Goal: Information Seeking & Learning: Learn about a topic

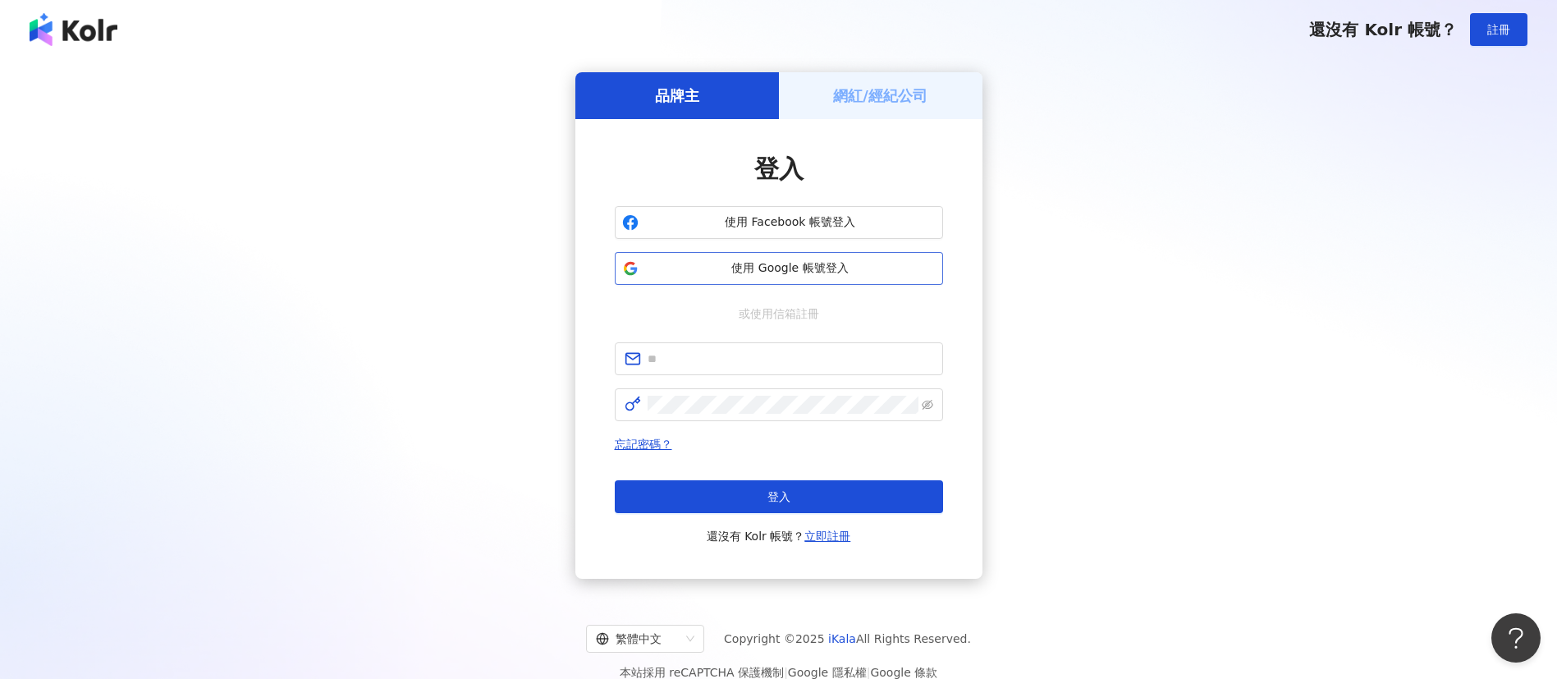
click at [810, 283] on button "使用 Google 帳號登入" at bounding box center [779, 268] width 328 height 33
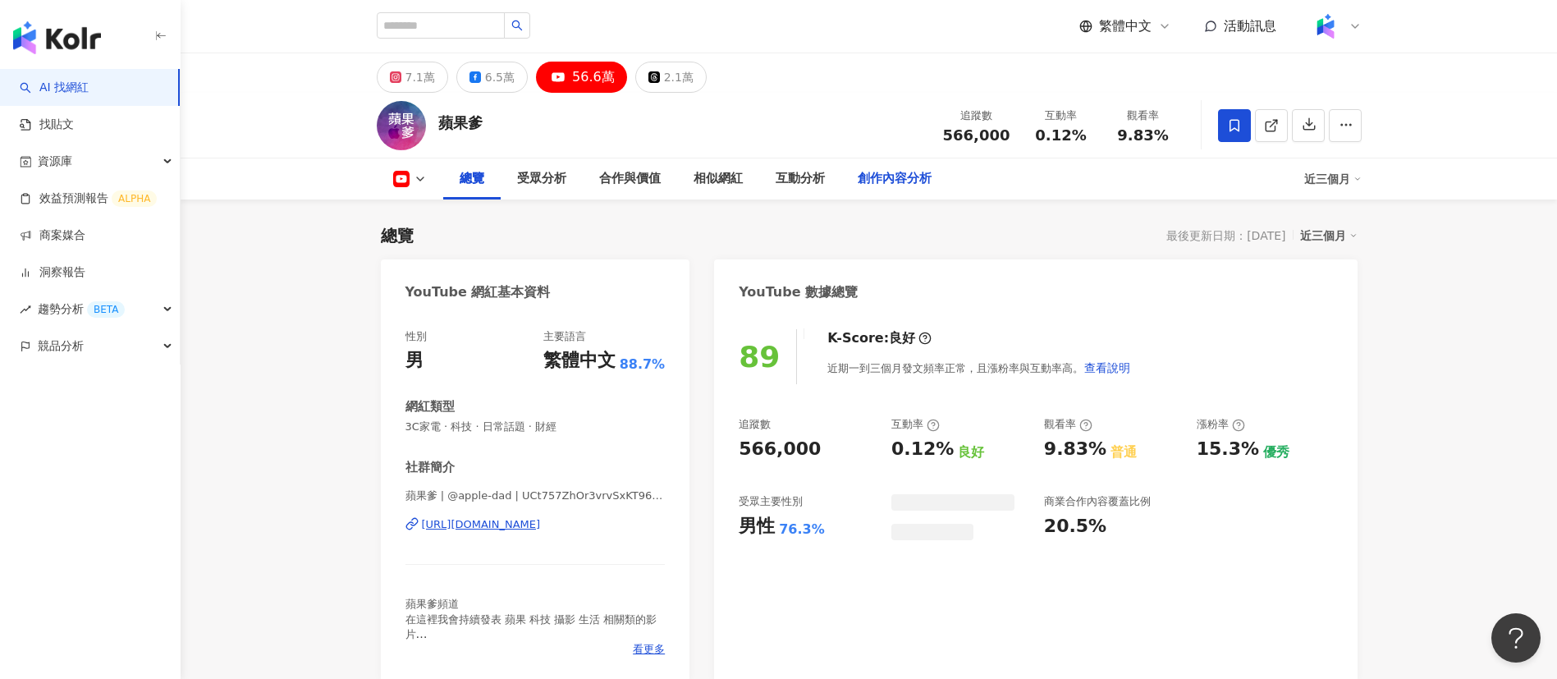
click at [890, 177] on div "創作內容分析" at bounding box center [895, 179] width 74 height 20
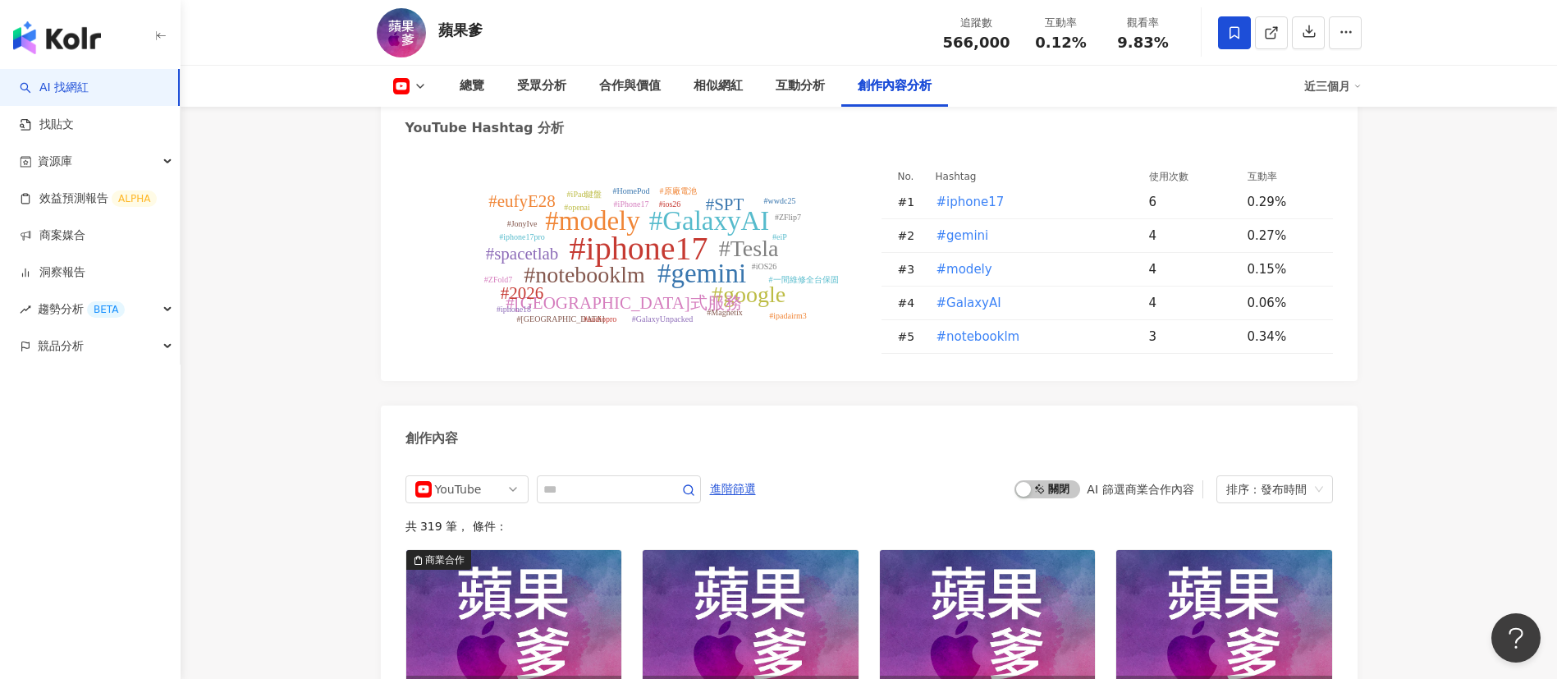
scroll to position [4256, 0]
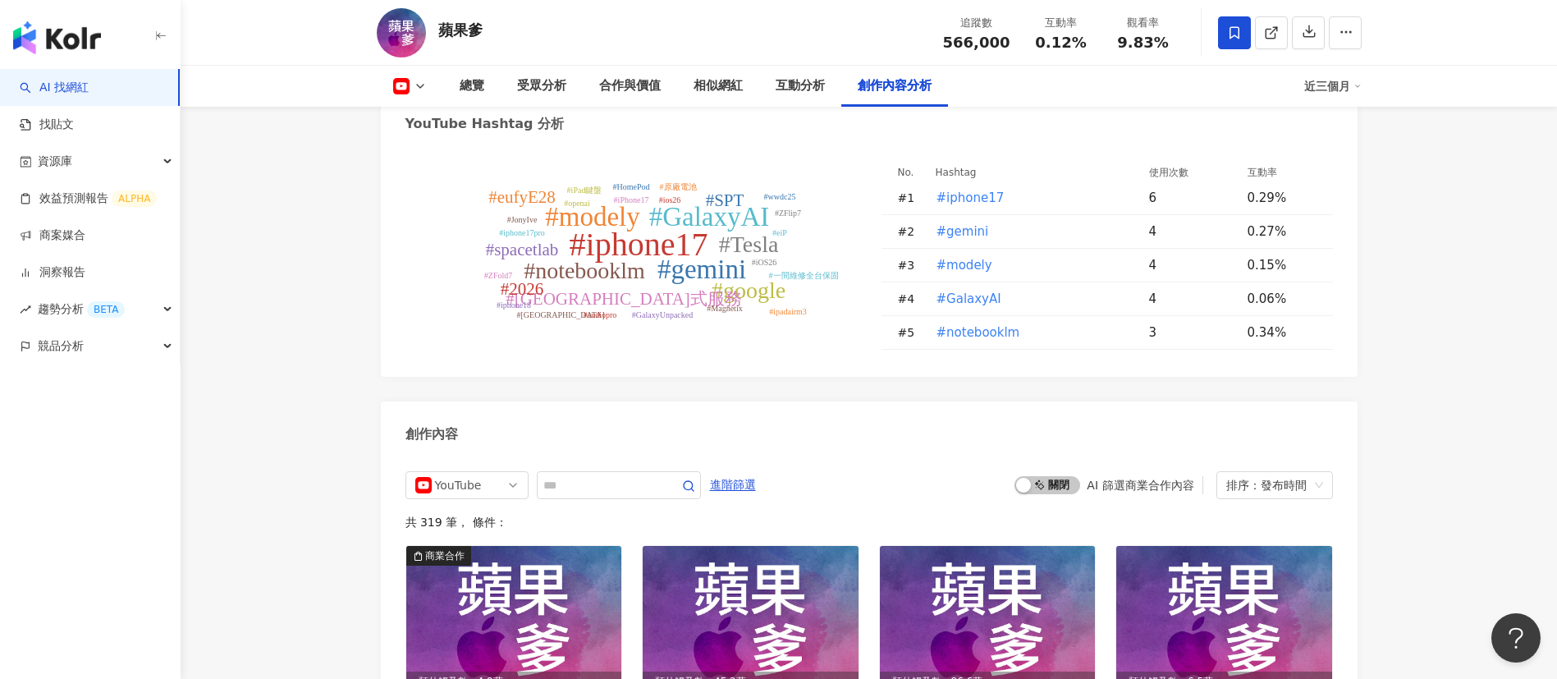
click at [620, 226] on tspan "#iphone17" at bounding box center [638, 244] width 139 height 37
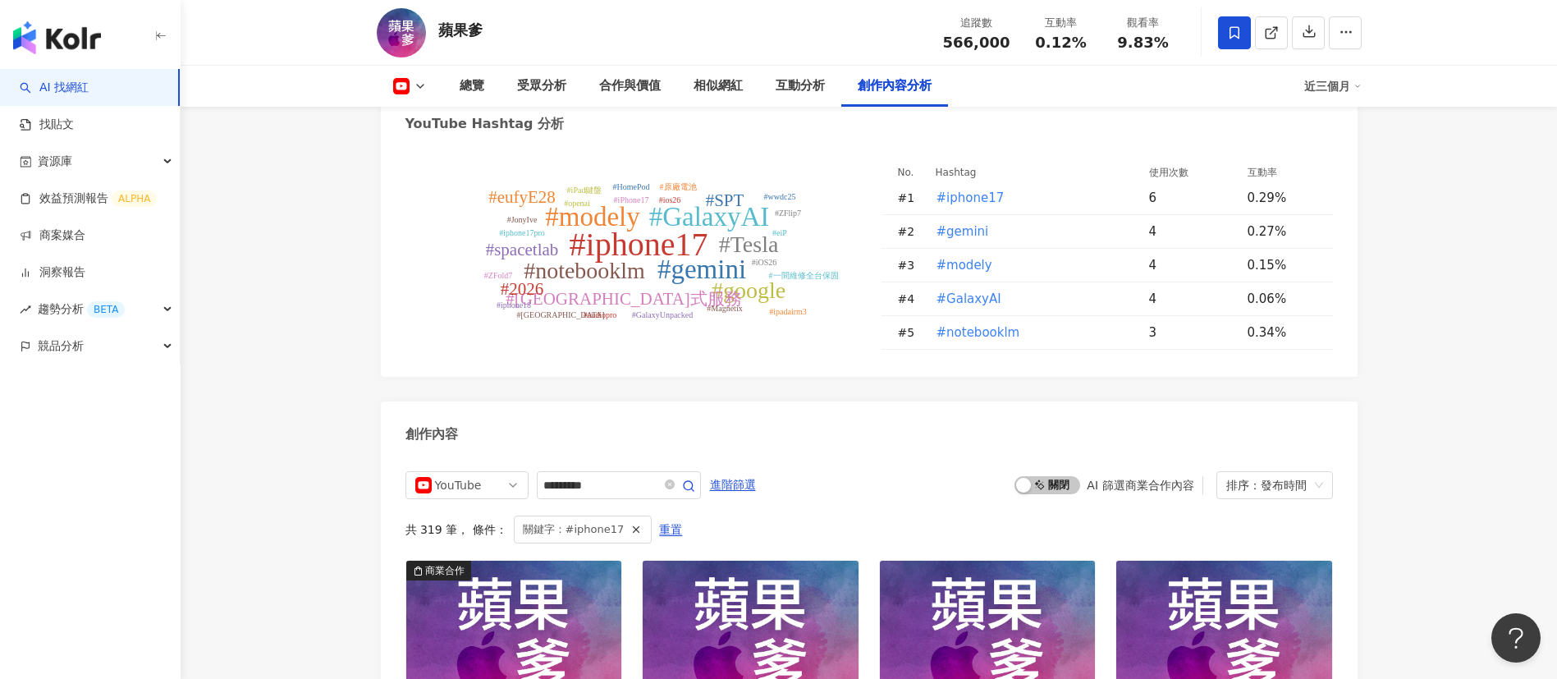
type input "*********"
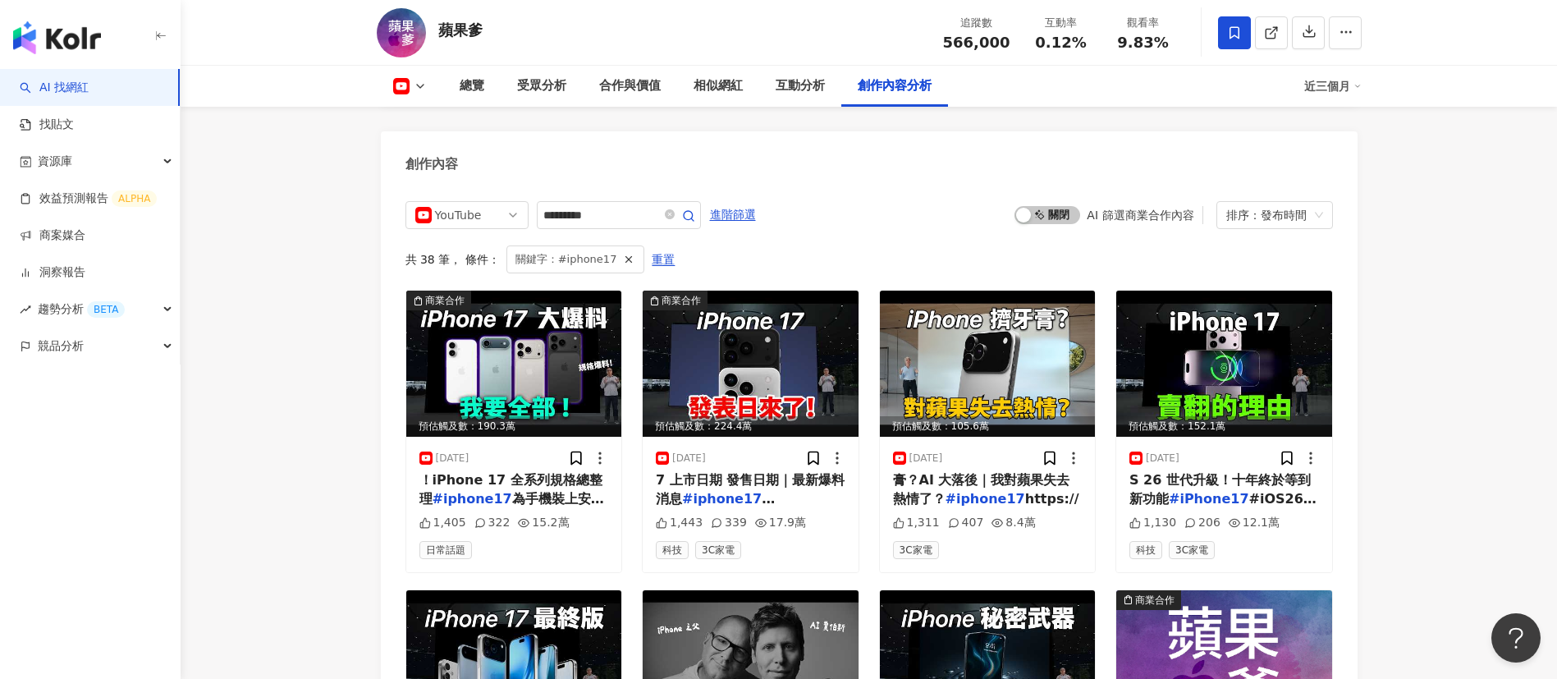
click at [507, 491] on span "為手機裝上安全氣囊" at bounding box center [511, 508] width 185 height 34
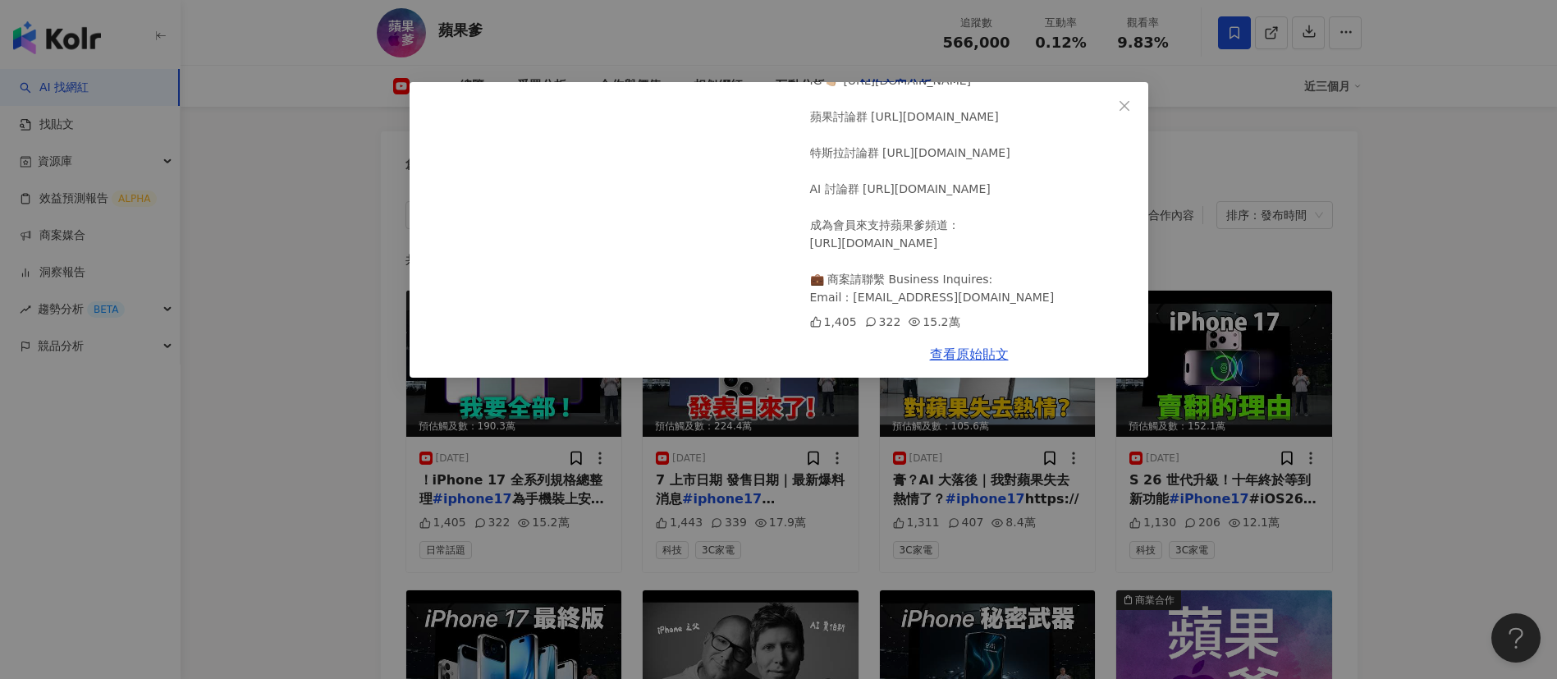
scroll to position [373, 0]
click at [953, 351] on link "查看原始貼文" at bounding box center [969, 354] width 79 height 16
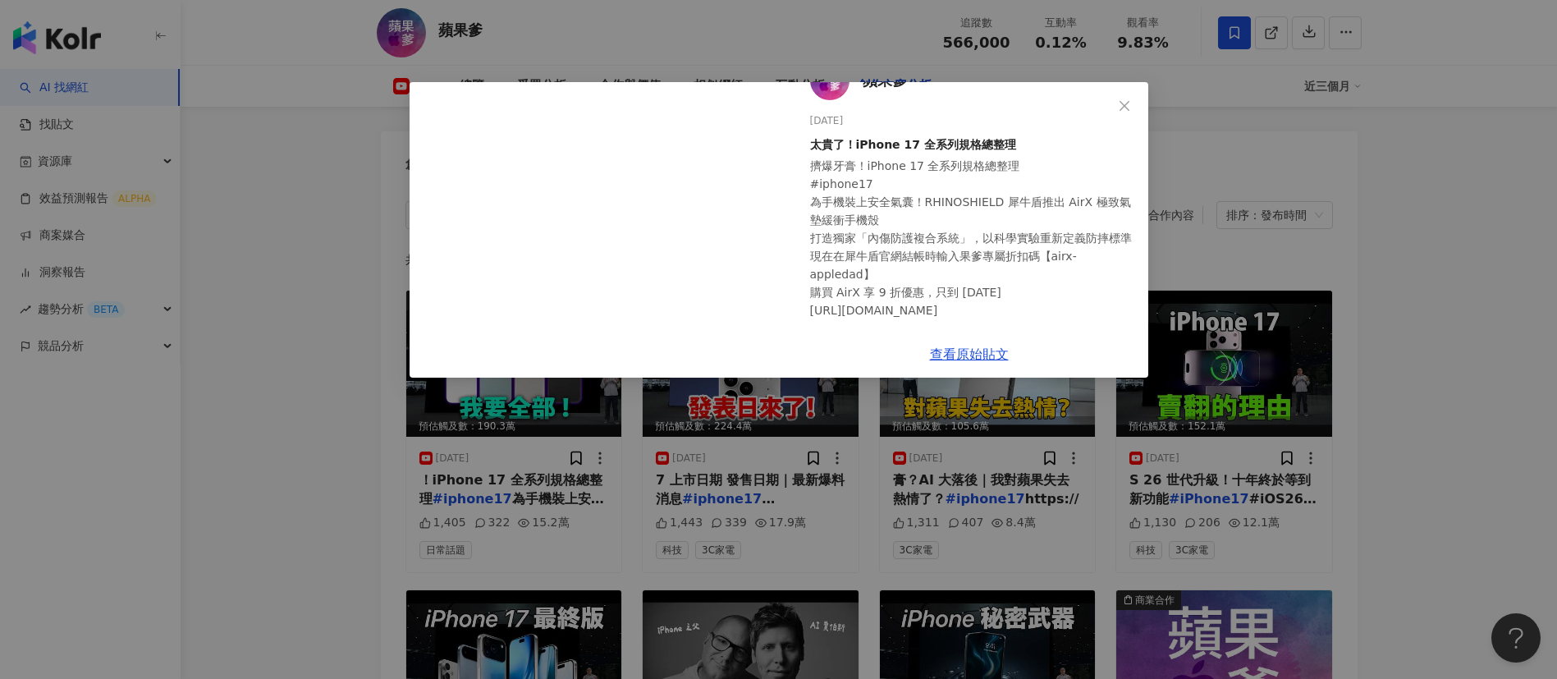
scroll to position [34, 0]
click at [350, 356] on div "蘋果爹 2025/7/5 太貴了！iPhone 17 全系列規格總整理 擠爆牙膏！iPhone 17 全系列規格總整理 #iphone17 為手機裝上安全氣囊…" at bounding box center [778, 339] width 1557 height 679
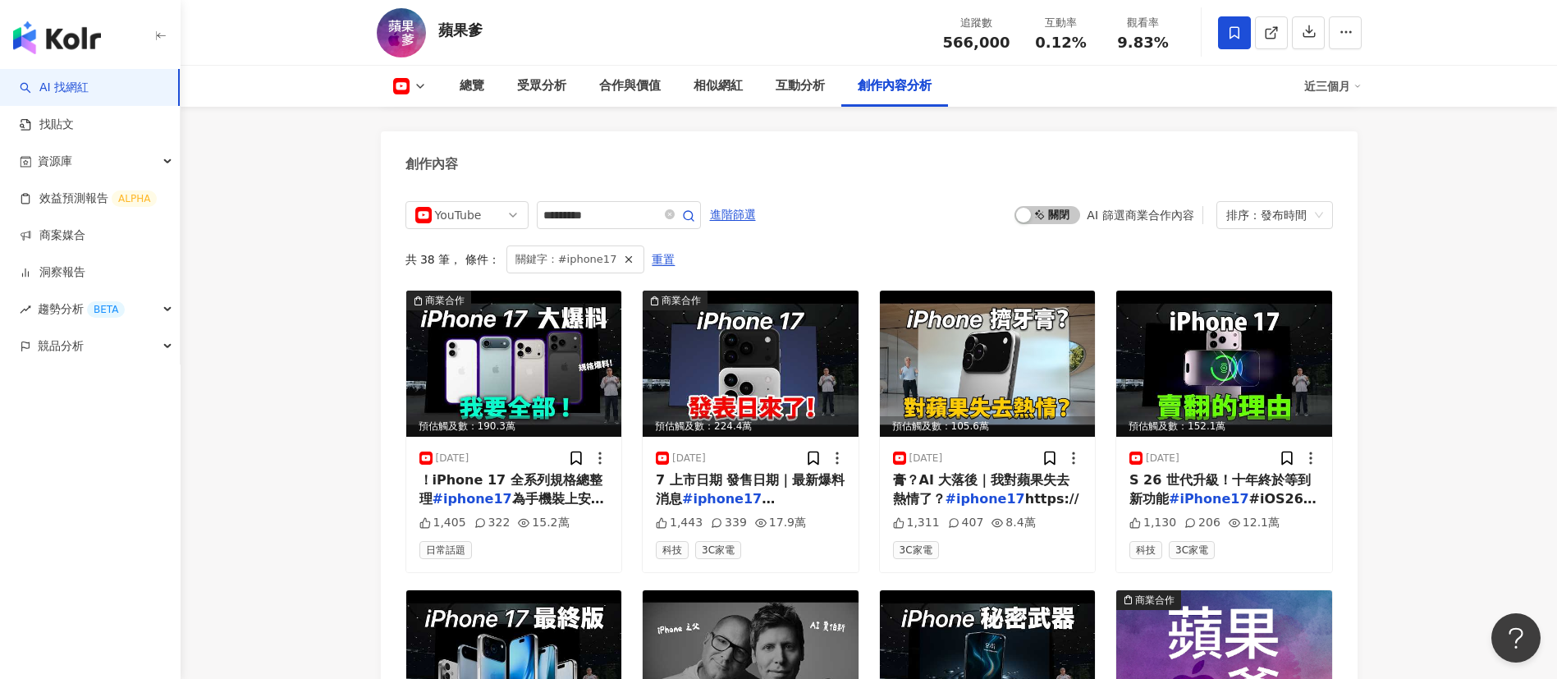
scroll to position [4173, 0]
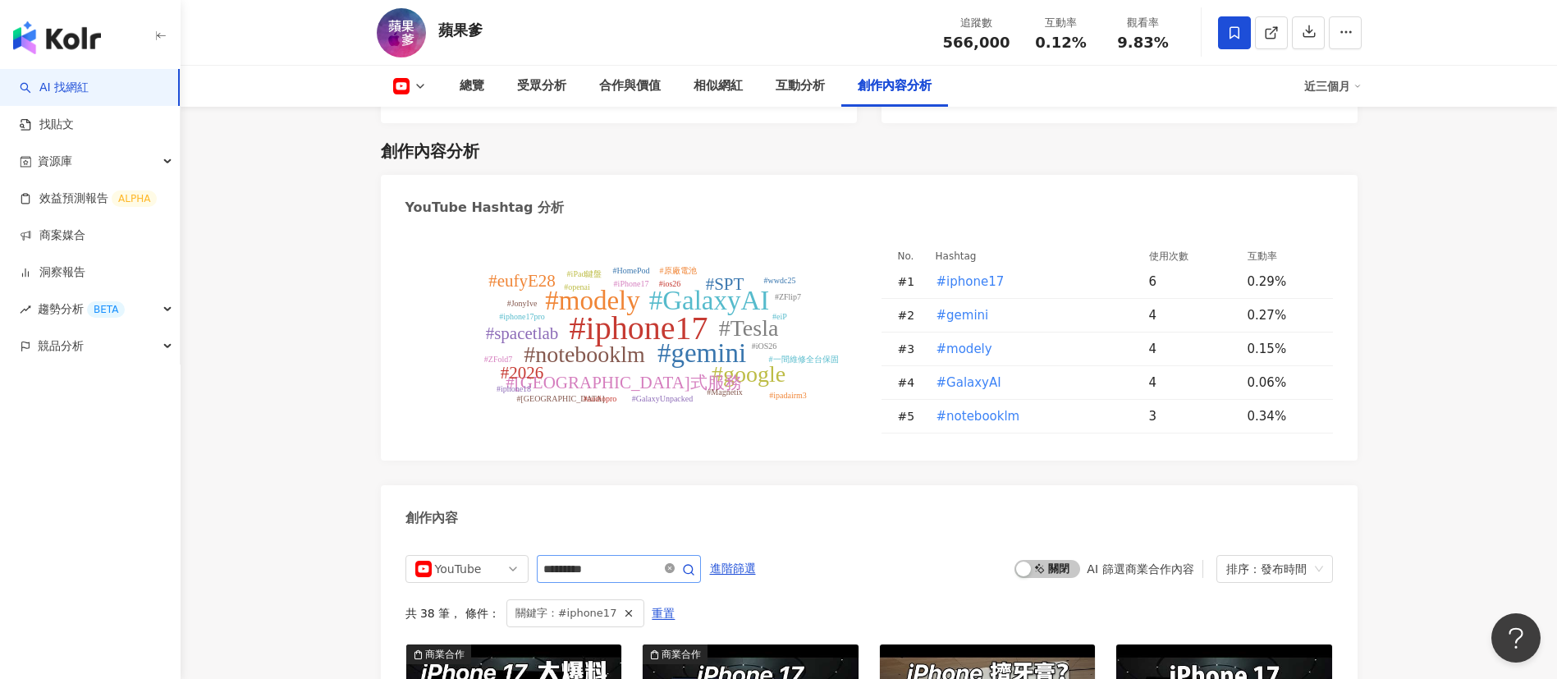
click at [675, 563] on icon "close-circle" at bounding box center [670, 568] width 10 height 10
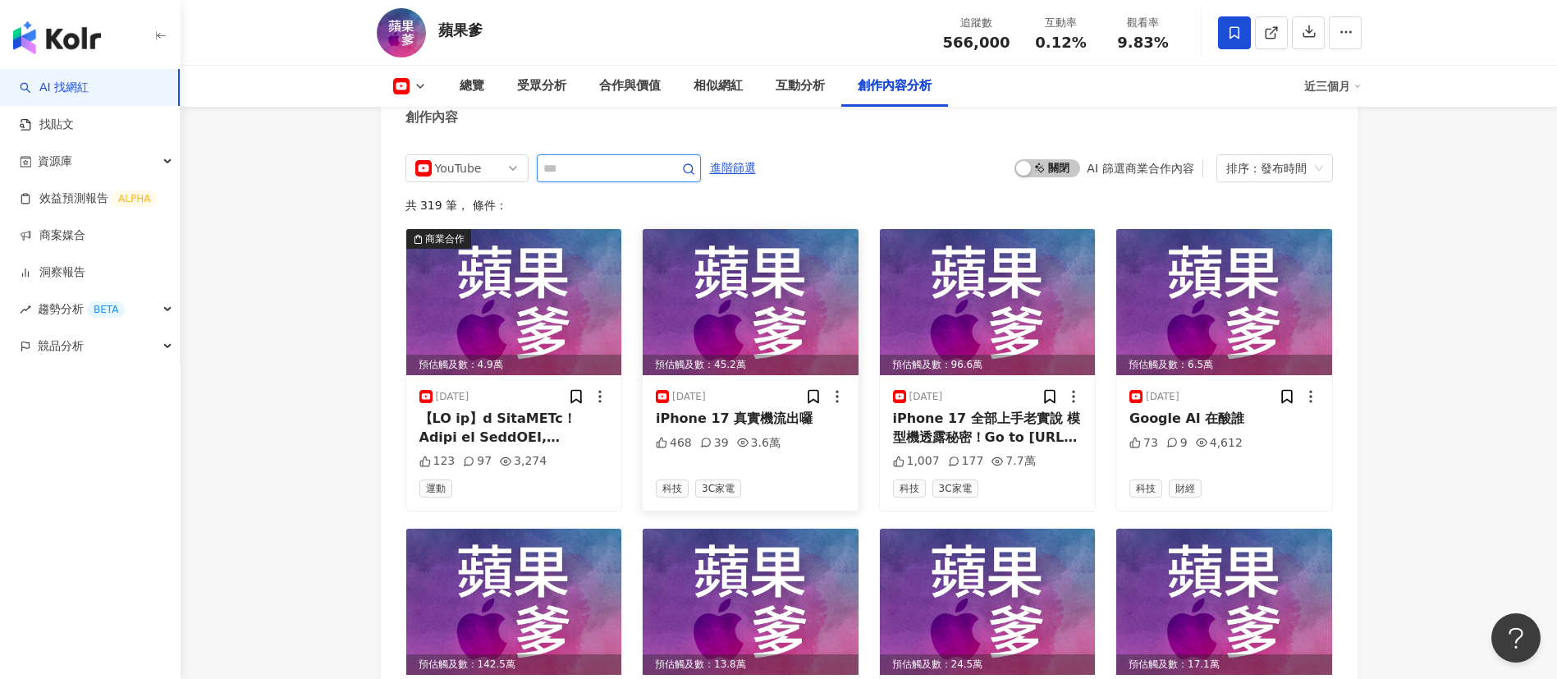
scroll to position [4347, 0]
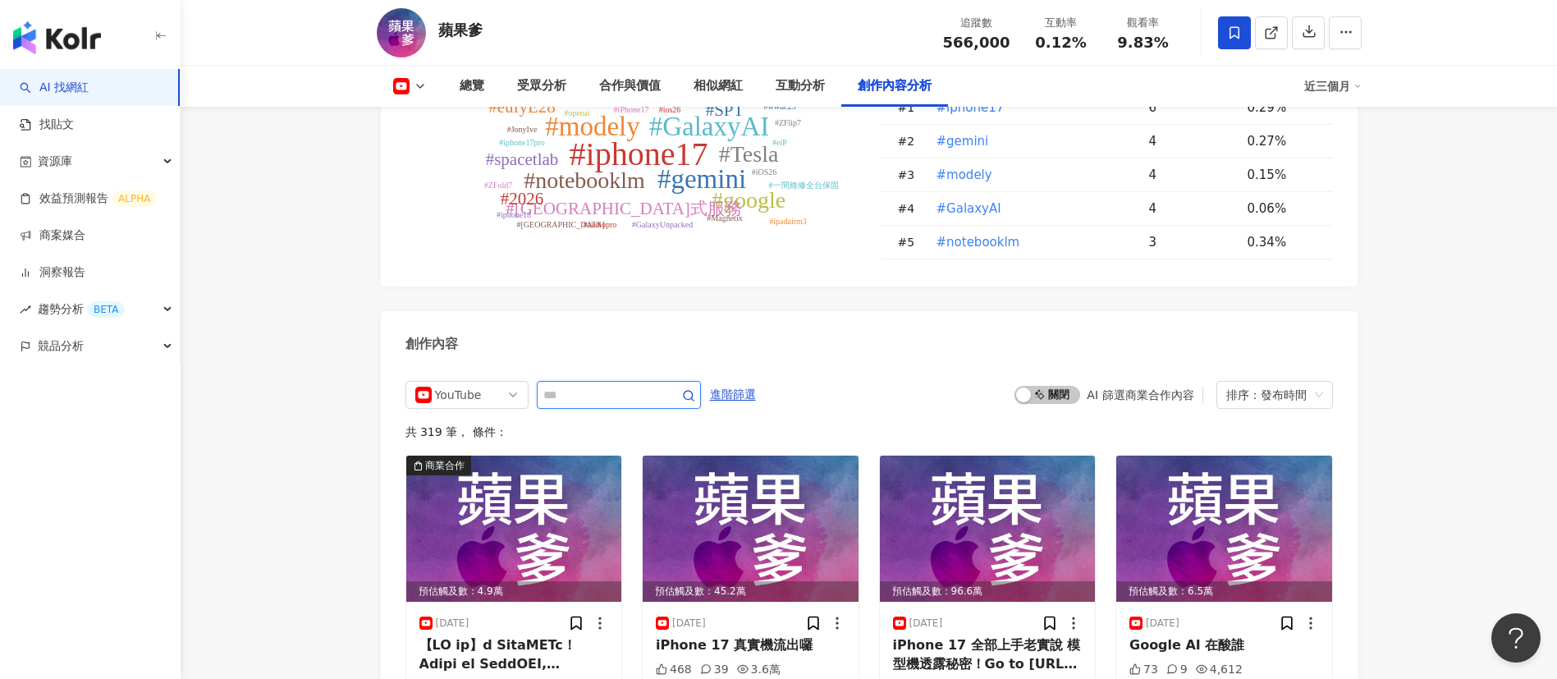
click at [580, 385] on input "text" at bounding box center [600, 395] width 115 height 20
type input "**"
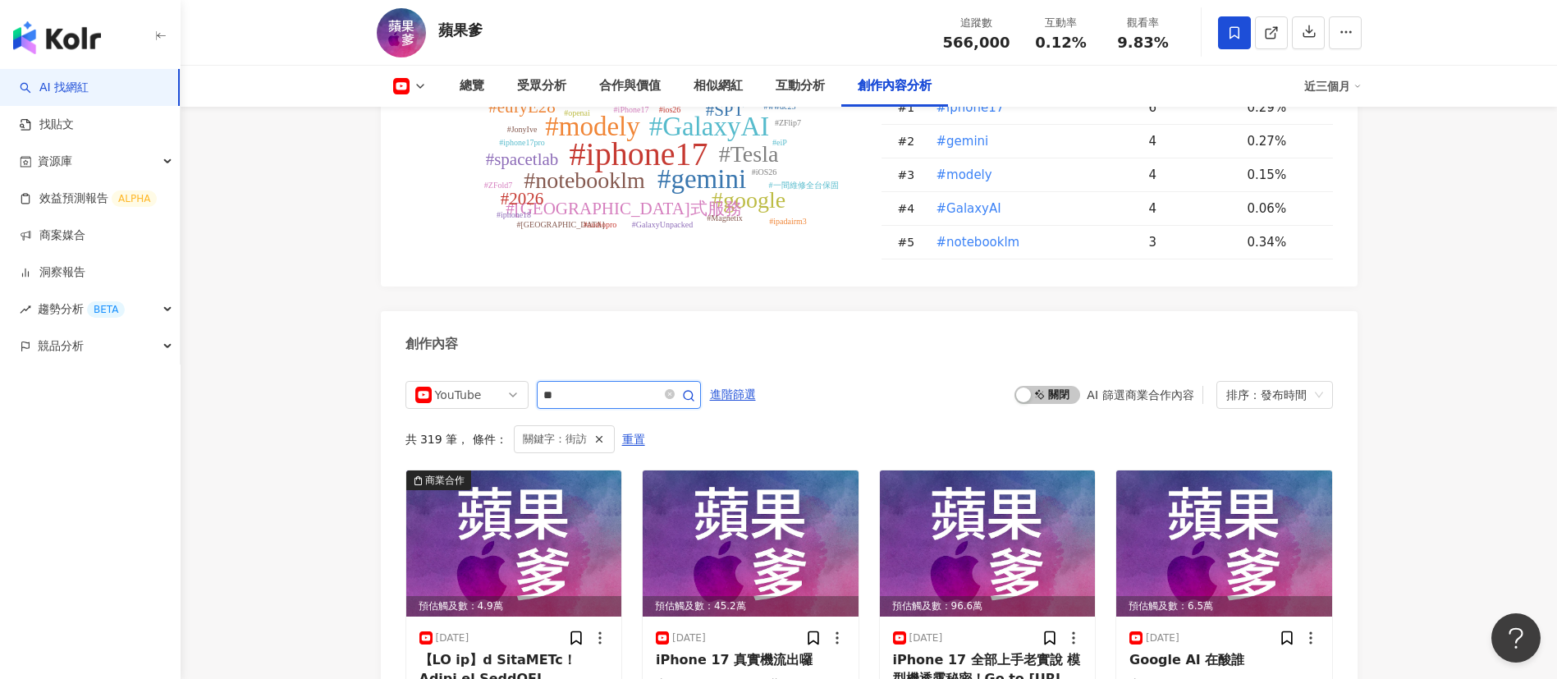
scroll to position [4526, 0]
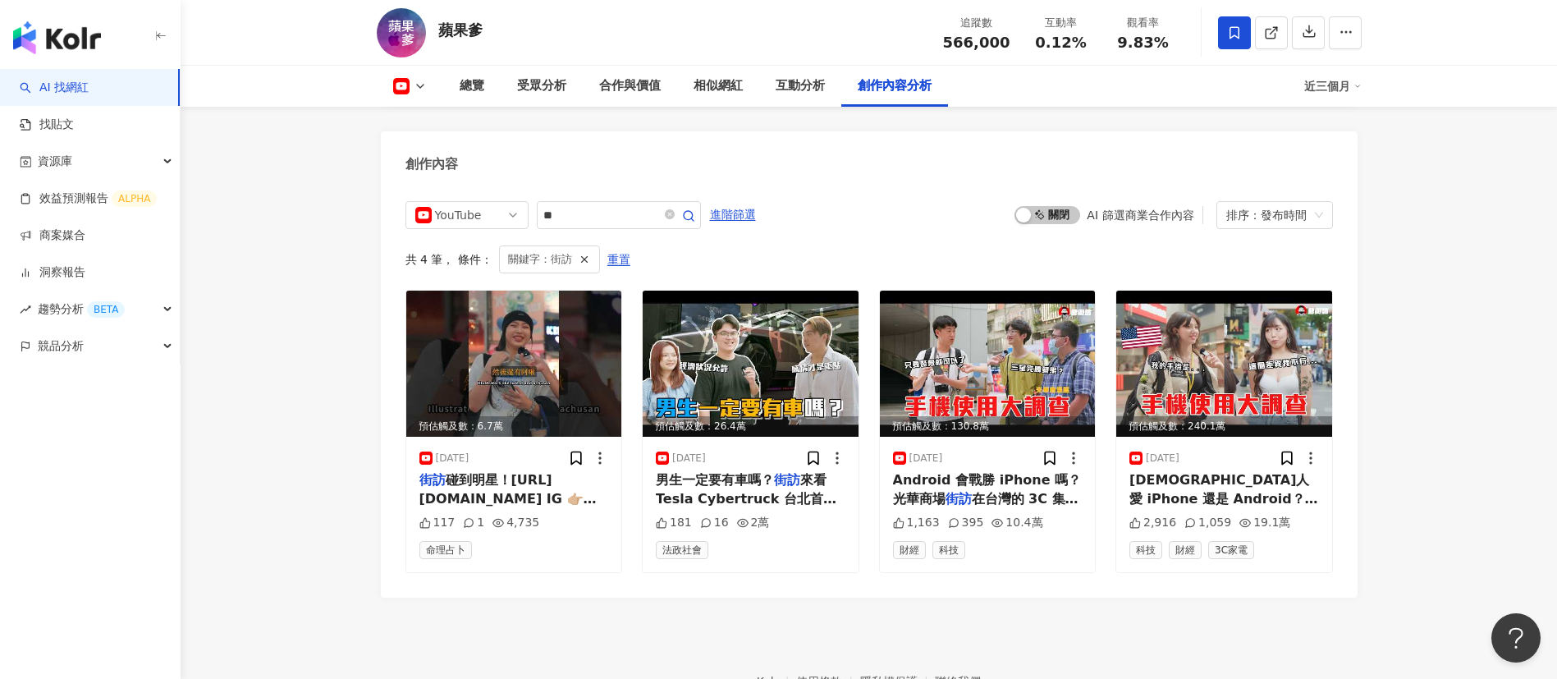
click at [871, 201] on div "YouTube ** 進階篩選 啟動 關閉 AI 篩選商業合作內容 排序：發布時間" at bounding box center [868, 215] width 927 height 28
click at [1137, 603] on footer "Kolr 使用條款 隱私權保護 聯絡我們 愛卡拉互動媒體股份有限公司 | 統一編號：53342456 | Copyright © 2025 iKala All…" at bounding box center [869, 689] width 1376 height 182
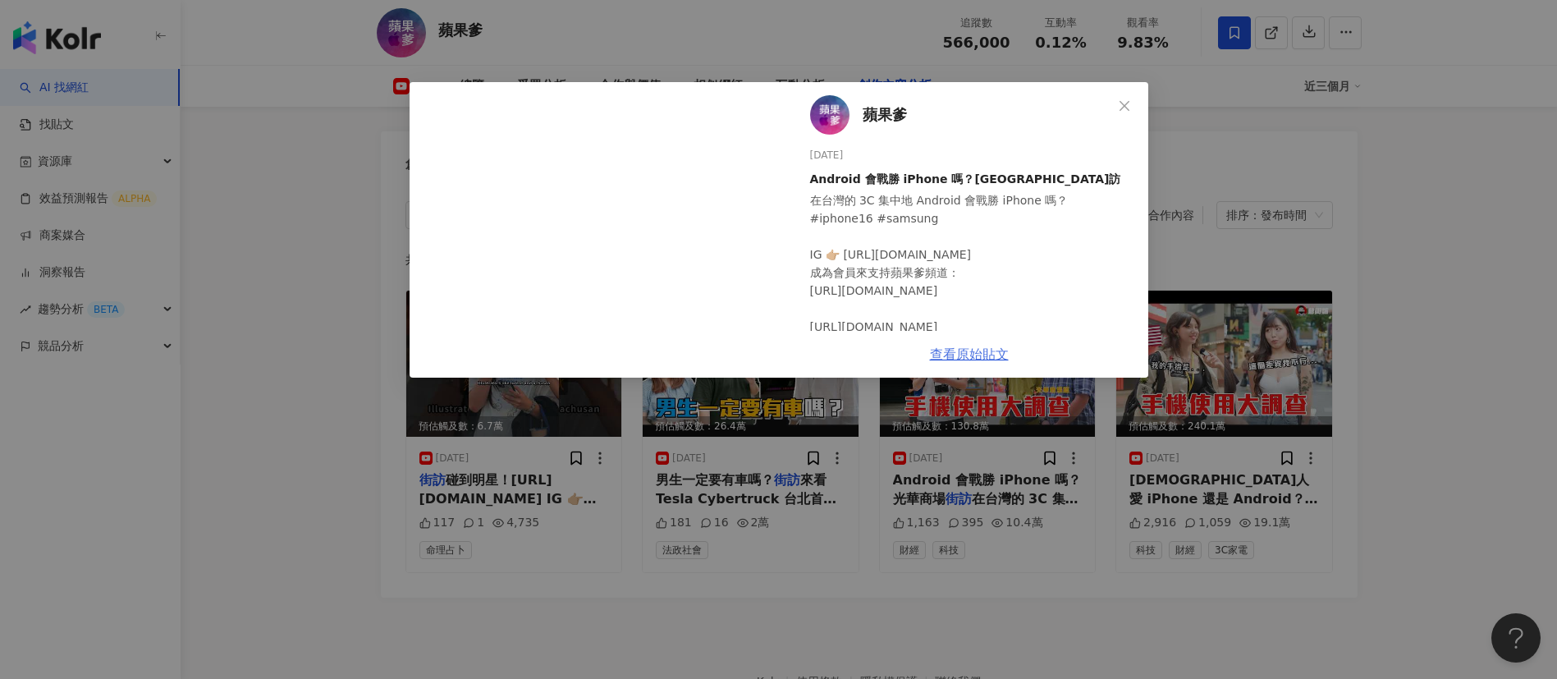
click at [967, 353] on link "查看原始貼文" at bounding box center [969, 354] width 79 height 16
click at [310, 353] on div "蘋果爹 2024/10/15 Android 會戰勝 iPhone 嗎？光華商場街訪 在台灣的 3C 集中地 Android 會戰勝 iPhone 嗎？ #i…" at bounding box center [778, 339] width 1557 height 679
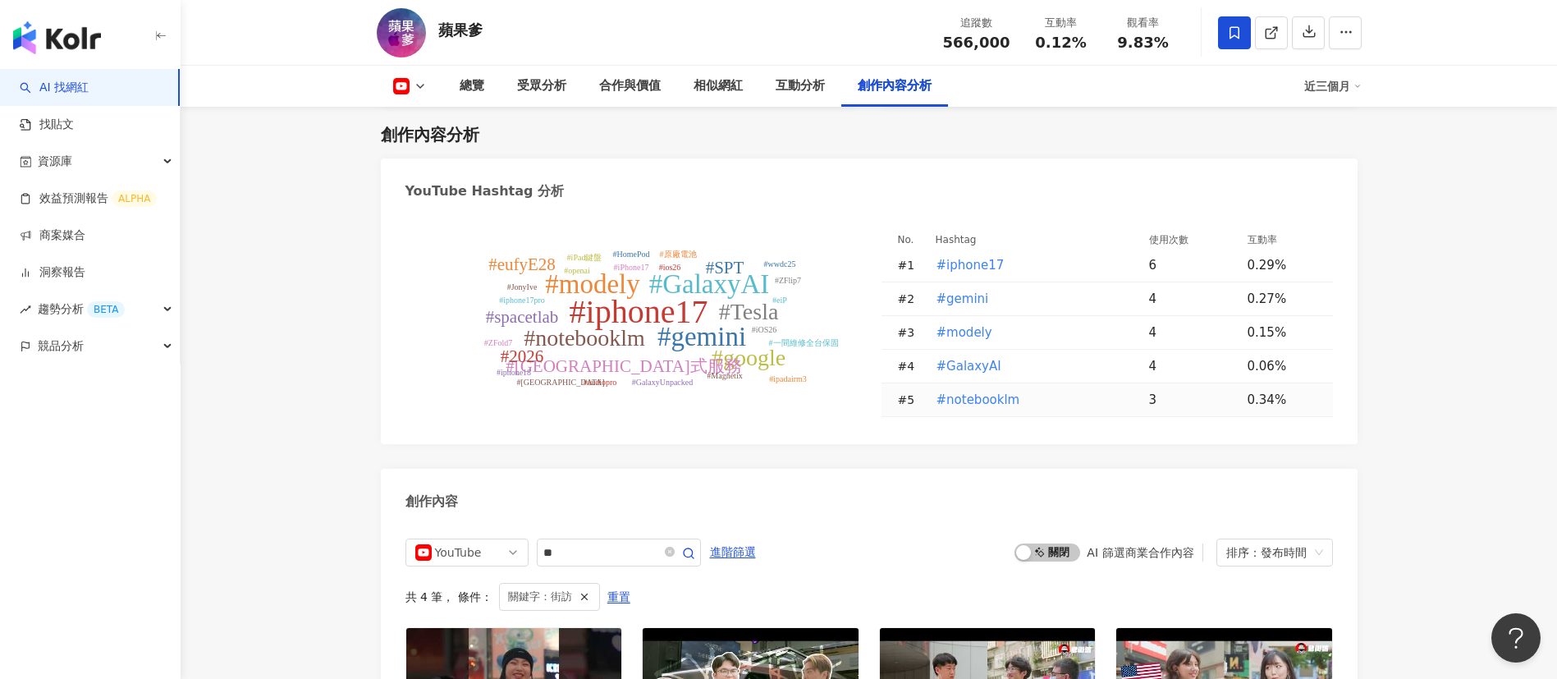
scroll to position [4418, 0]
